Goal: Find specific page/section: Find specific page/section

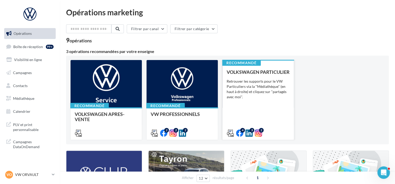
click at [262, 104] on div "VOLKSWAGEN PARTICULIER Retrouver les supports pour le VW Particuliers via la "M…" at bounding box center [258, 102] width 63 height 66
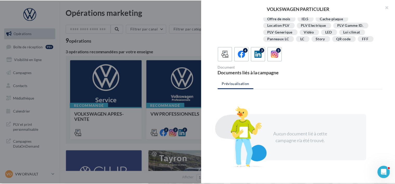
scroll to position [100, 0]
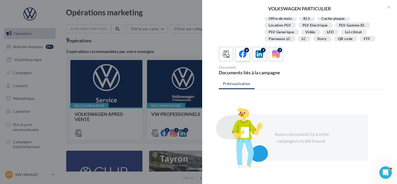
click at [241, 53] on icon at bounding box center [243, 54] width 8 height 8
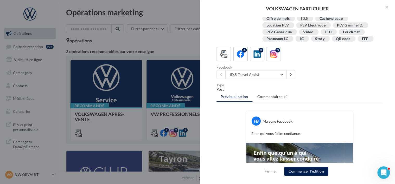
click at [138, 41] on div at bounding box center [197, 92] width 395 height 184
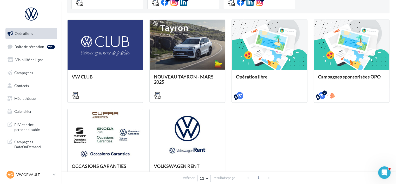
scroll to position [149, 0]
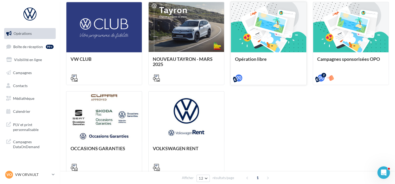
click at [246, 60] on span "Opération libre" at bounding box center [251, 59] width 32 height 6
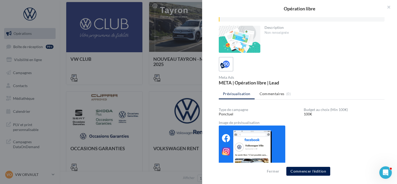
scroll to position [48, 0]
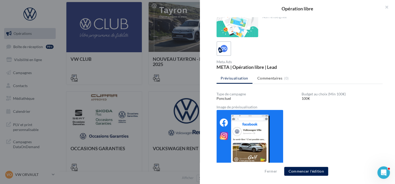
click at [178, 98] on div at bounding box center [197, 92] width 395 height 184
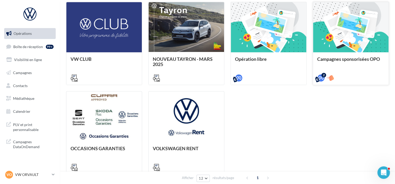
click at [348, 59] on span "Campagnes sponsorisées OPO" at bounding box center [348, 59] width 63 height 6
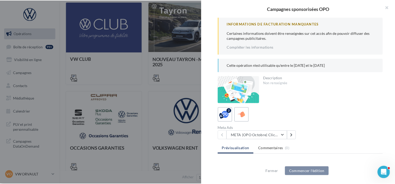
scroll to position [83, 0]
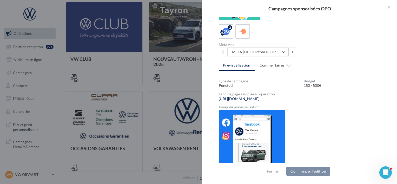
click at [266, 50] on button "META |OPO Octobre| Click To Map" at bounding box center [258, 52] width 61 height 9
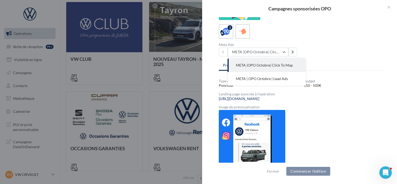
click at [339, 149] on div "Informations de Facturation manquantes Certaines informations doivent être rens…" at bounding box center [301, 92] width 199 height 150
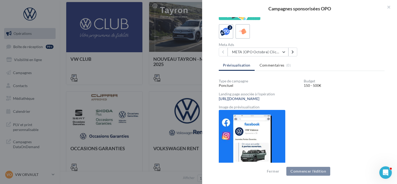
click at [120, 93] on div at bounding box center [198, 92] width 397 height 184
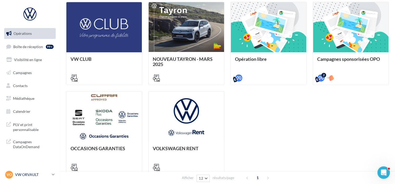
click at [27, 176] on p "VW ORVAULT" at bounding box center [32, 174] width 35 height 5
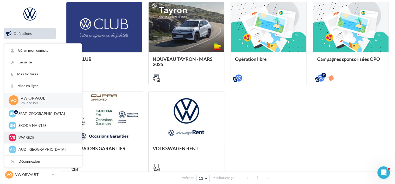
scroll to position [12, 0]
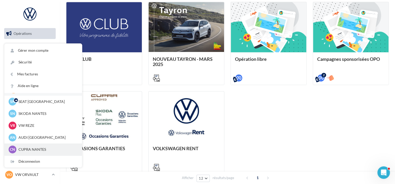
click at [38, 150] on p "CUPRA NANTES" at bounding box center [46, 149] width 57 height 5
